Goal: Navigation & Orientation: Find specific page/section

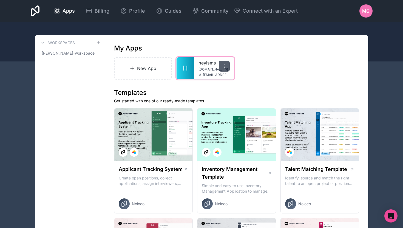
click at [223, 67] on icon at bounding box center [224, 66] width 4 height 4
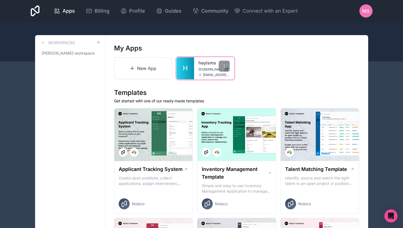
click at [204, 74] on span "milla.groffmann@heydata.eu" at bounding box center [216, 75] width 27 height 4
click at [212, 72] on div "heyisms heyisms.noloco.co milla.groffmann@heydata.eu" at bounding box center [214, 68] width 40 height 22
click at [224, 66] on icon at bounding box center [224, 66] width 4 height 4
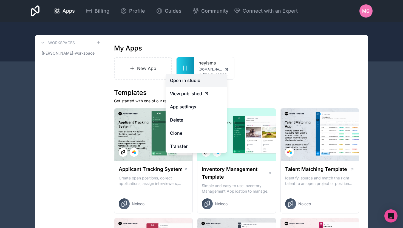
click at [199, 81] on link "Open in studio" at bounding box center [195, 80] width 61 height 13
